Goal: Information Seeking & Learning: Learn about a topic

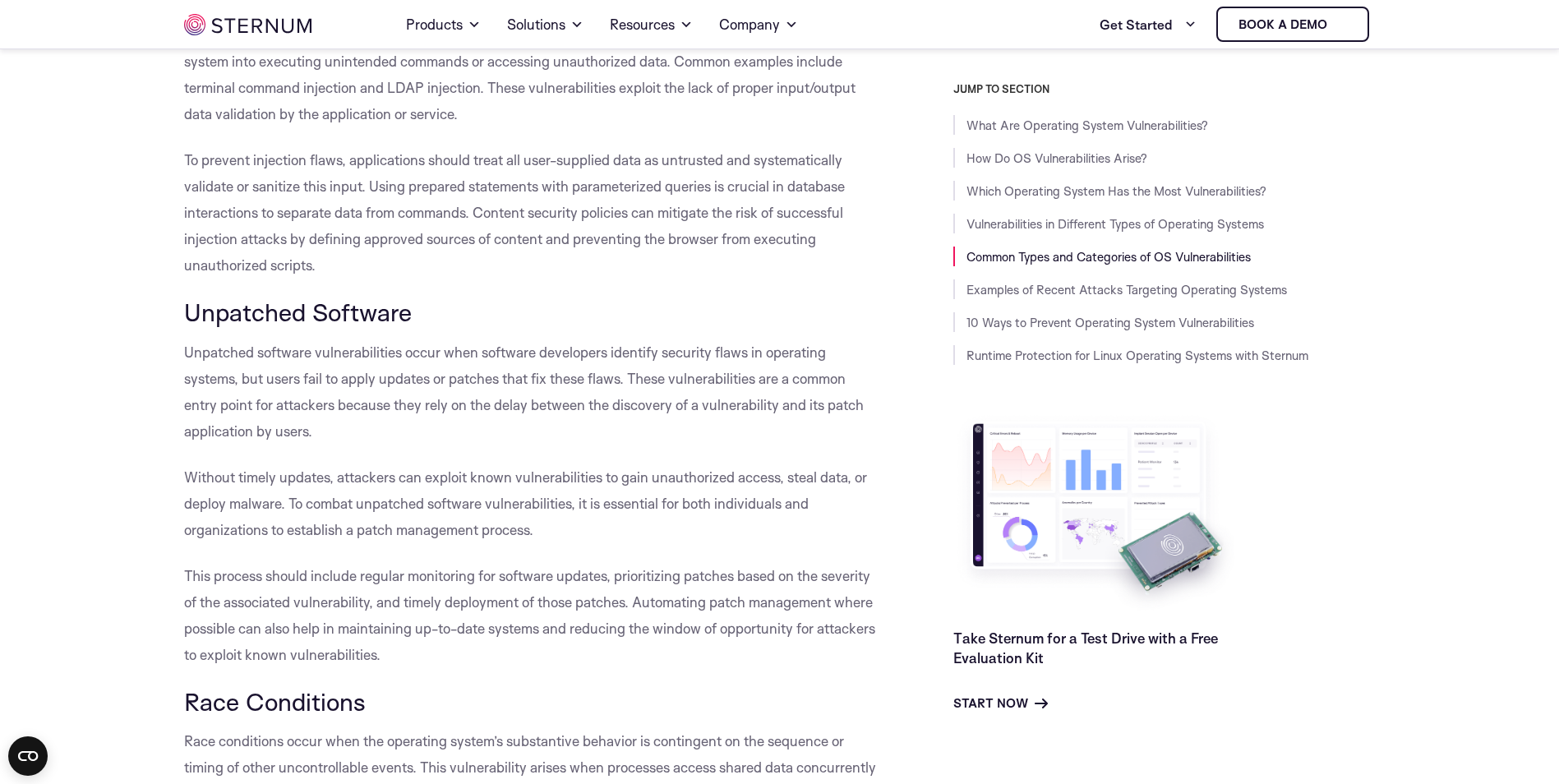
scroll to position [3201, 0]
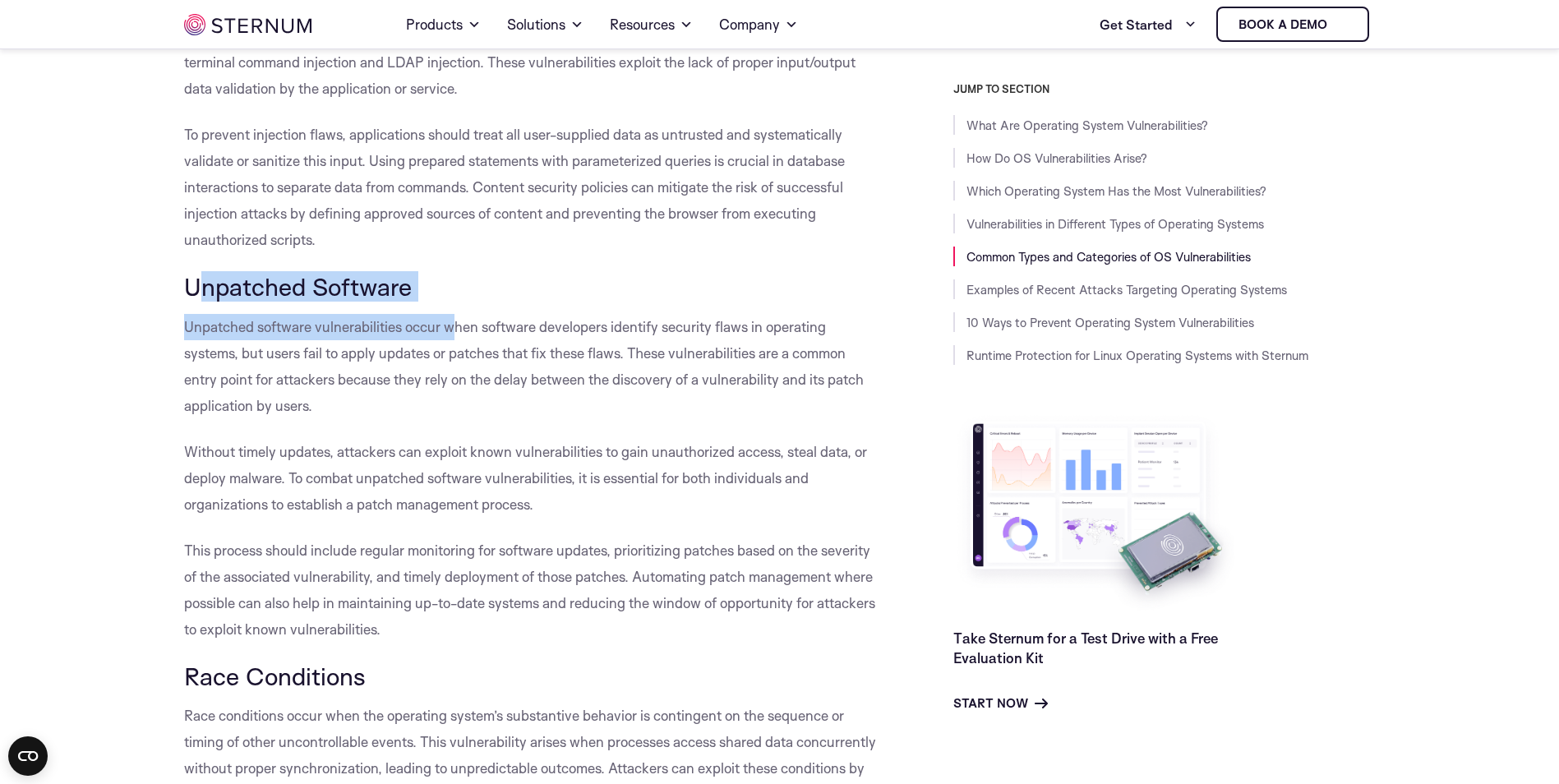
drag, startPoint x: 451, startPoint y: 327, endPoint x: 201, endPoint y: 316, distance: 250.2
drag, startPoint x: 201, startPoint y: 316, endPoint x: 208, endPoint y: 322, distance: 9.2
click at [203, 302] on span "Unpatched Software" at bounding box center [297, 286] width 227 height 31
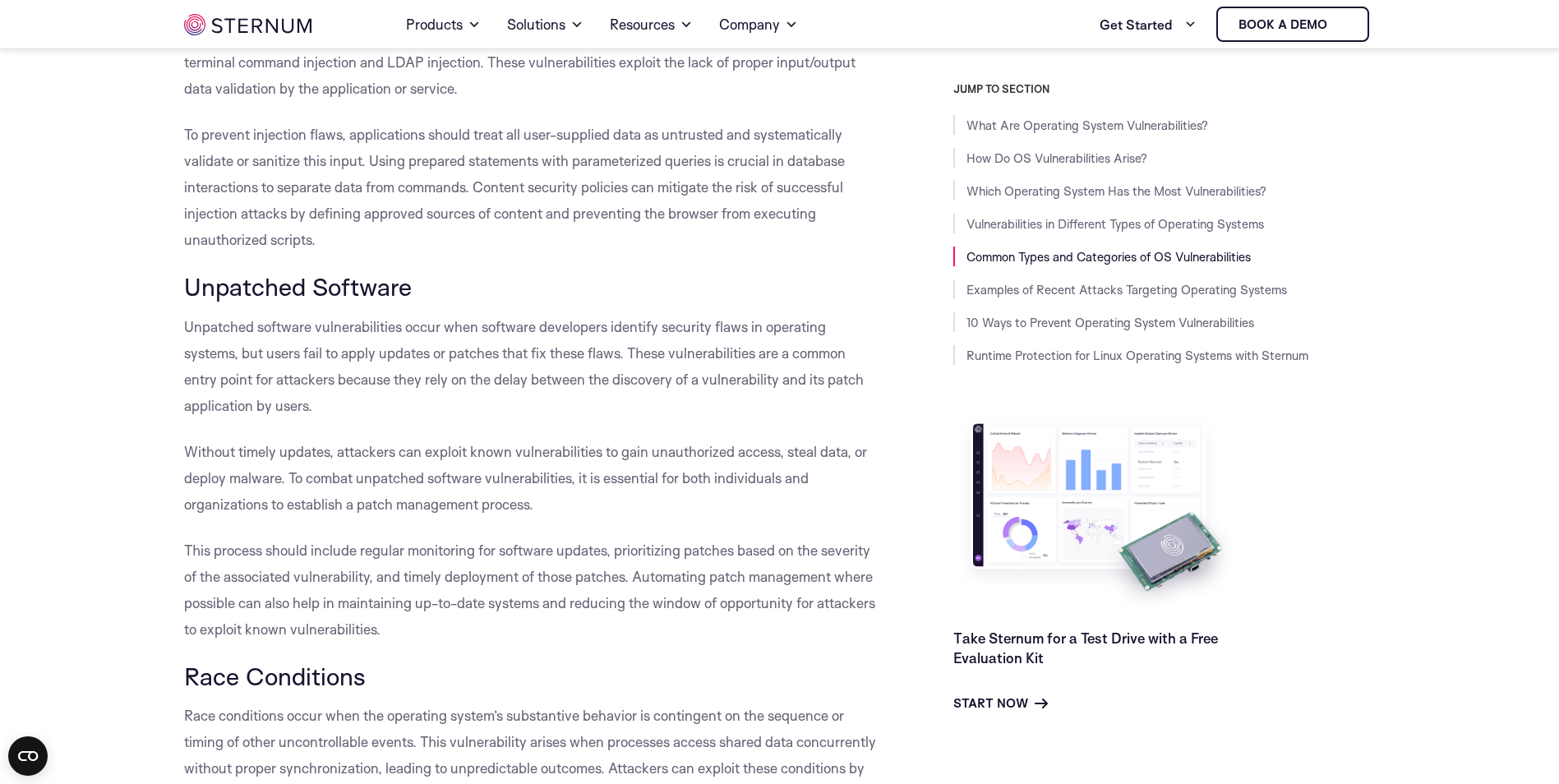
click at [479, 207] on span "To prevent injection flaws, applications should treat all user-supplied data as…" at bounding box center [514, 187] width 661 height 122
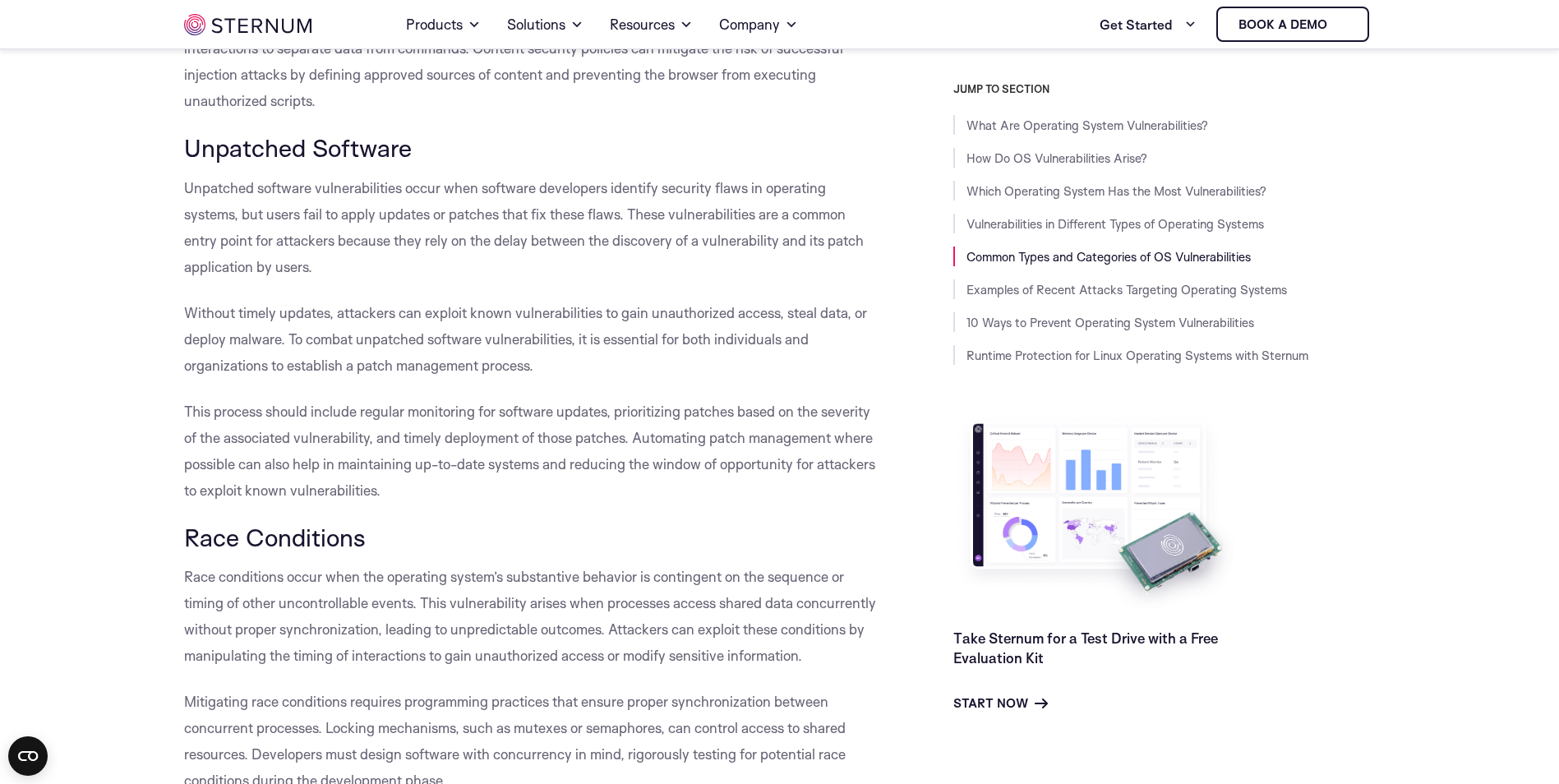
scroll to position [3311, 0]
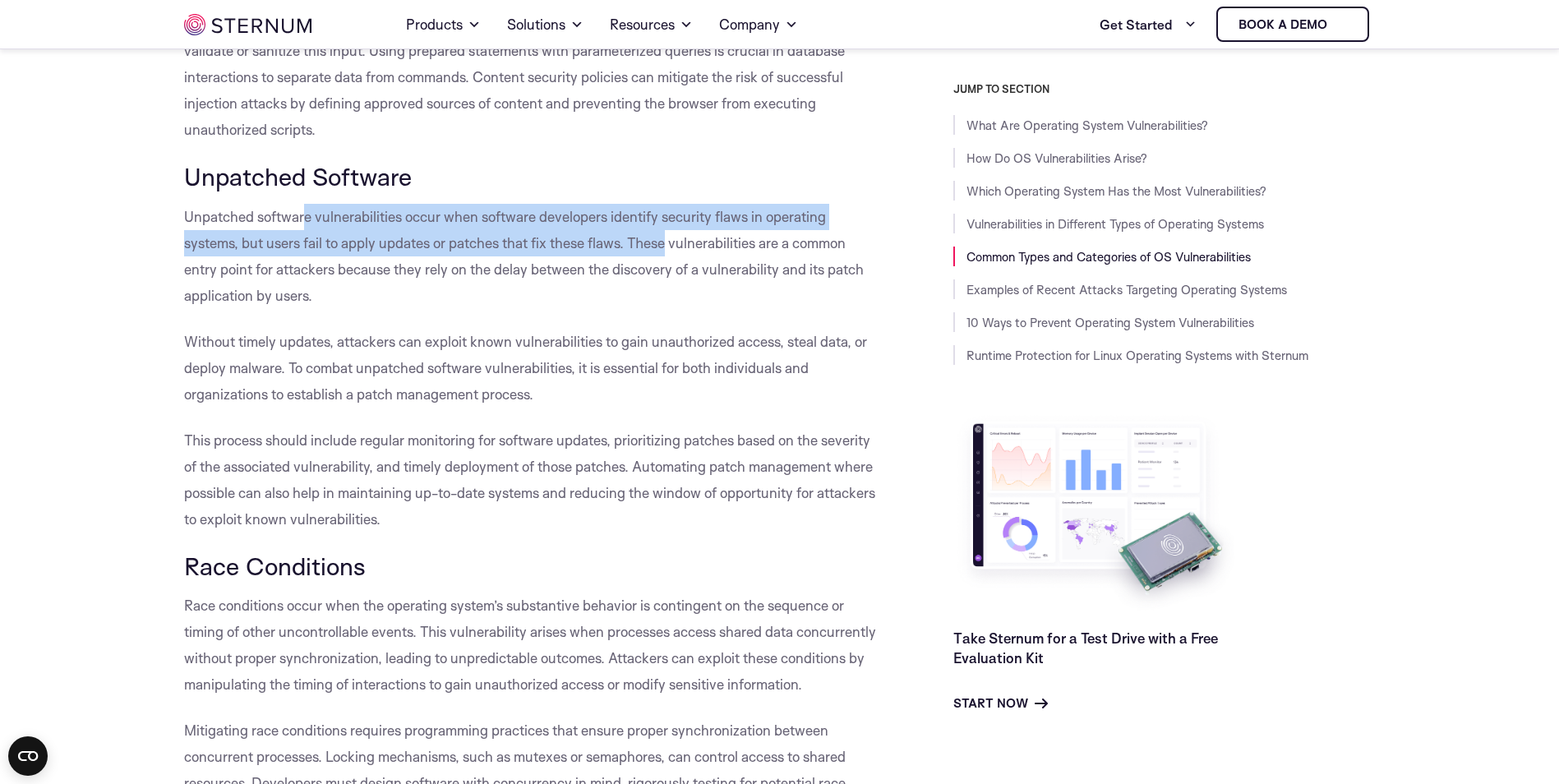
drag, startPoint x: 308, startPoint y: 239, endPoint x: 670, endPoint y: 274, distance: 363.7
click at [670, 274] on span "Unpatched software vulnerabilities occur when software developers identify secu…" at bounding box center [523, 255] width 680 height 96
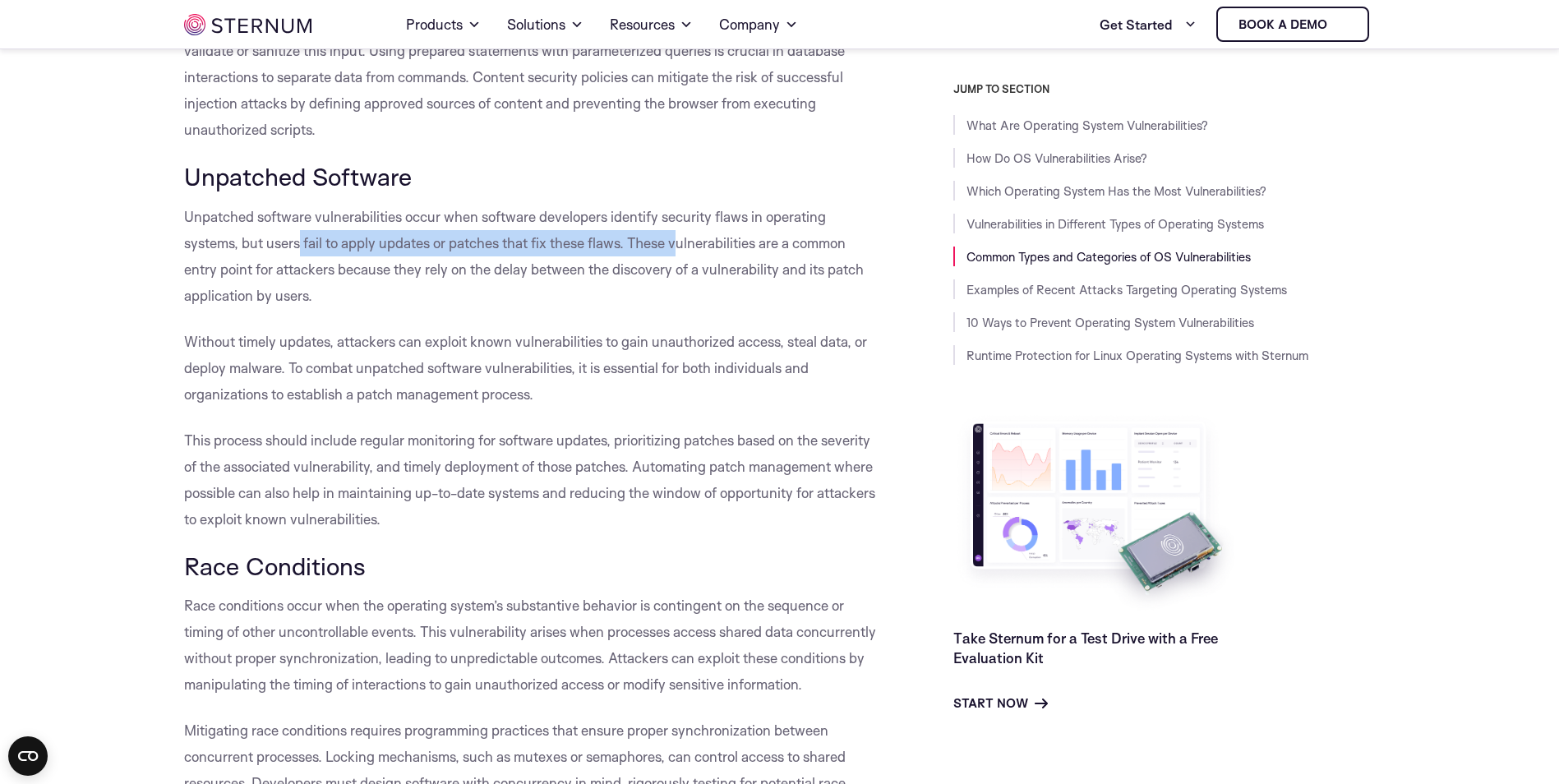
drag, startPoint x: 298, startPoint y: 267, endPoint x: 685, endPoint y: 270, distance: 387.0
click at [685, 270] on span "Unpatched software vulnerabilities occur when software developers identify secu…" at bounding box center [523, 255] width 680 height 96
drag, startPoint x: 254, startPoint y: 301, endPoint x: 521, endPoint y: 318, distance: 267.5
click at [521, 309] on p "Unpatched software vulnerabilities occur when software developers identify secu…" at bounding box center [531, 256] width 695 height 105
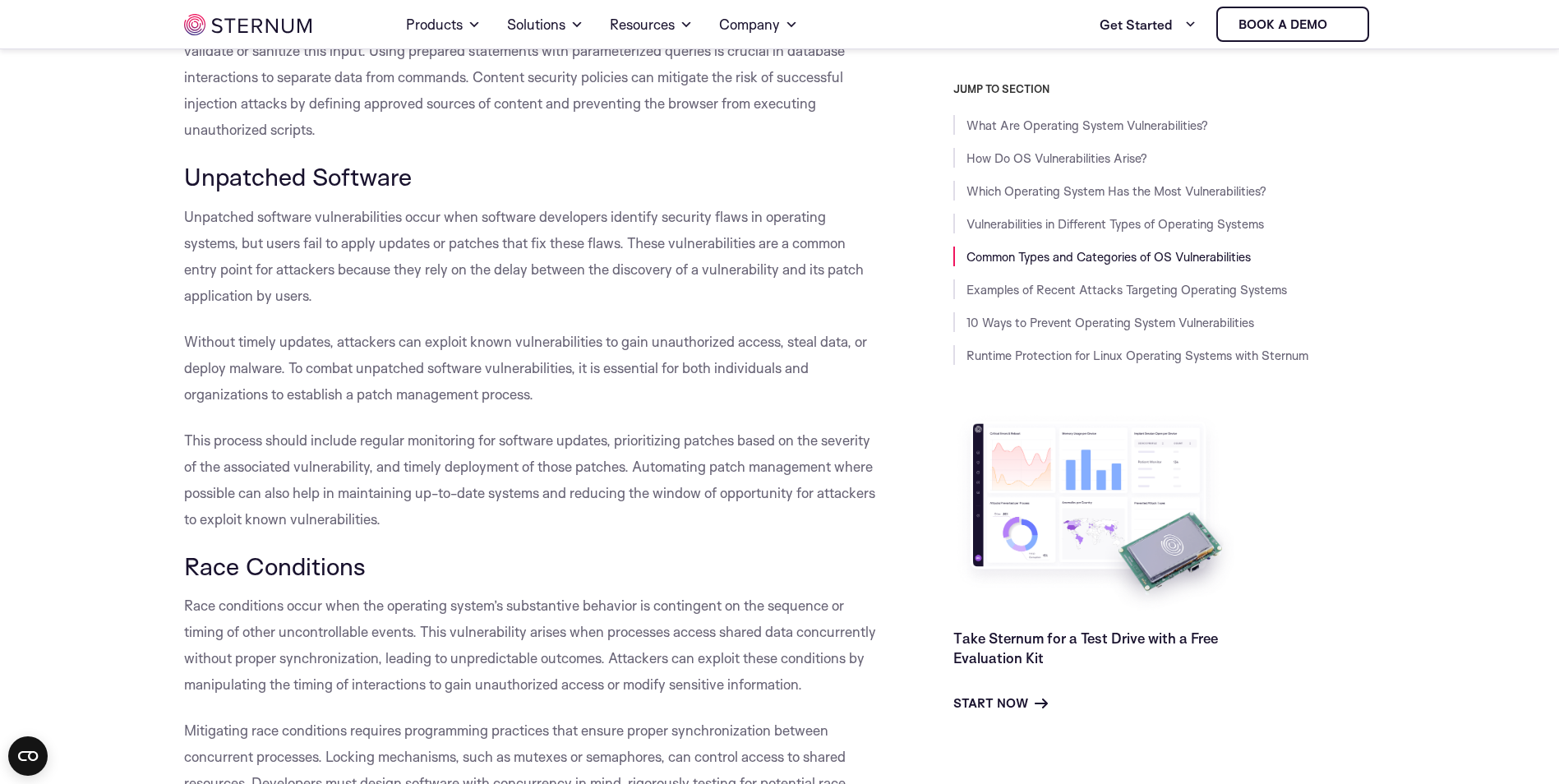
click at [521, 309] on p "Unpatched software vulnerabilities occur when software developers identify secu…" at bounding box center [531, 256] width 695 height 105
click at [461, 354] on p "Without timely updates, attackers can exploit known vulnerabilities to gain una…" at bounding box center [531, 367] width 695 height 78
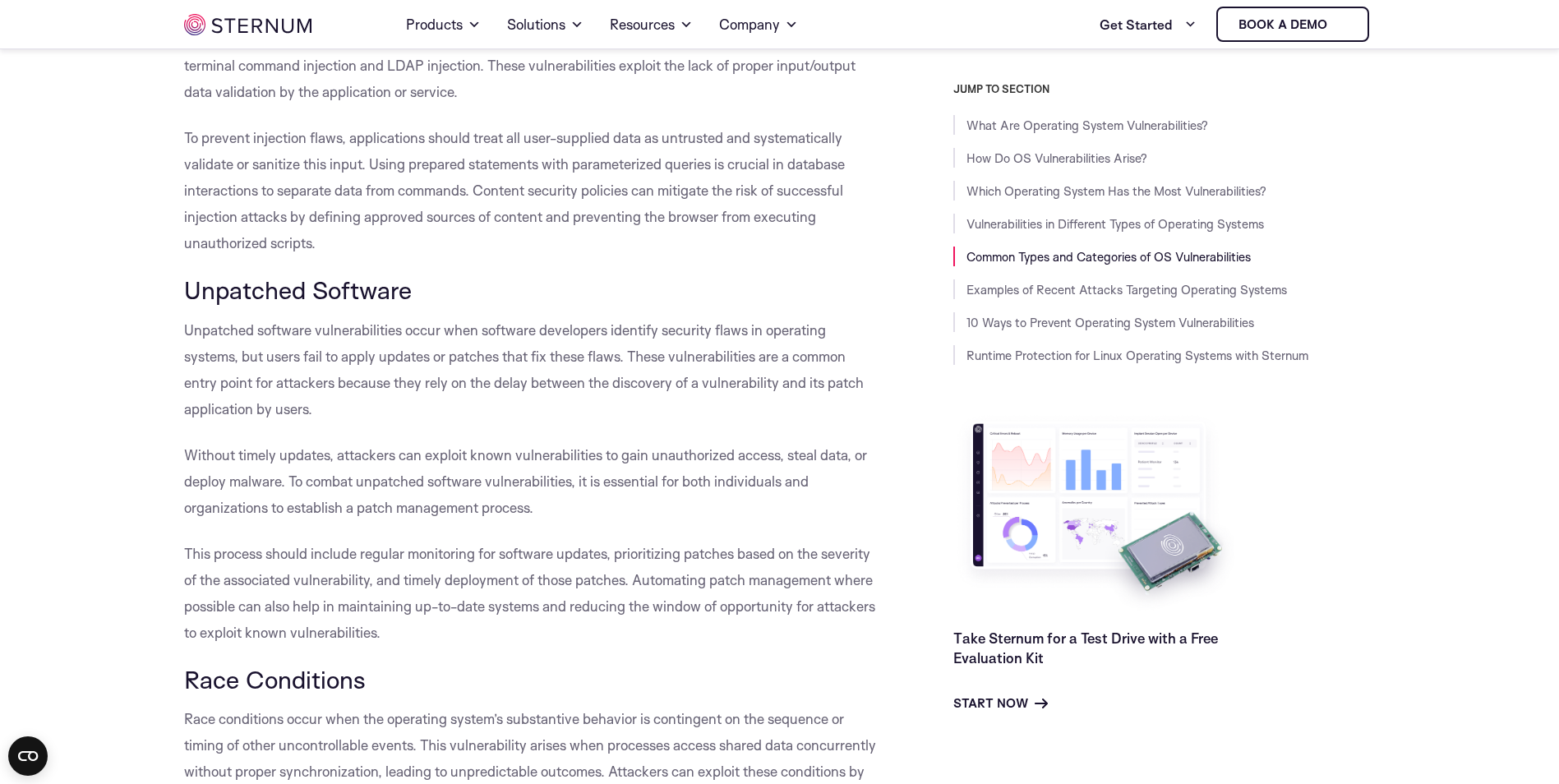
scroll to position [2982, 0]
